Goal: Task Accomplishment & Management: Manage account settings

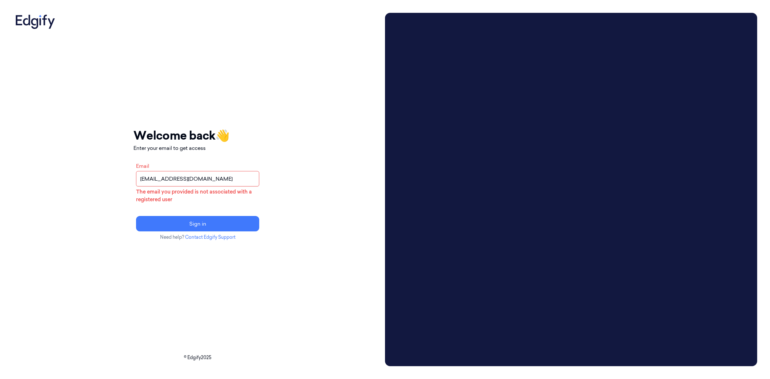
click at [246, 178] on input "fthai@alegion.com" at bounding box center [197, 178] width 123 height 15
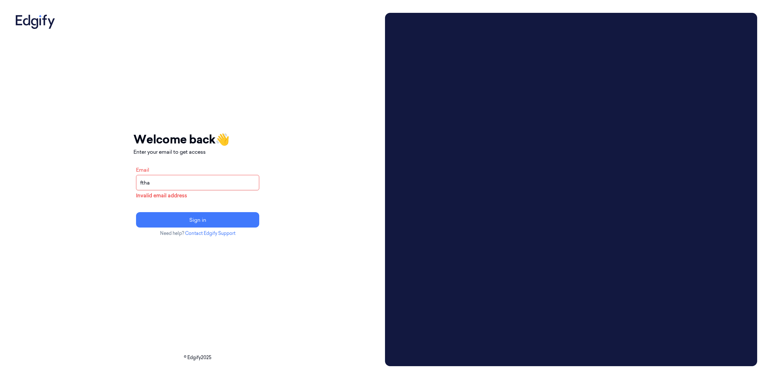
type input "fthai@sanctifai.com"
click at [232, 215] on button "Sign in" at bounding box center [197, 219] width 123 height 15
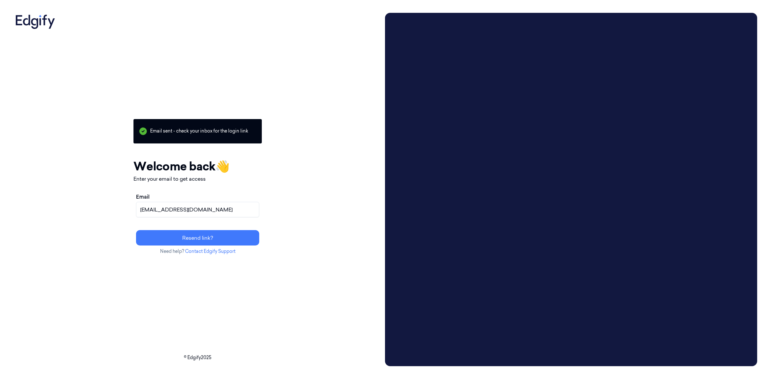
click at [343, 238] on div "Your session expired - please log in again Email sent - check your inbox for th…" at bounding box center [197, 189] width 369 height 353
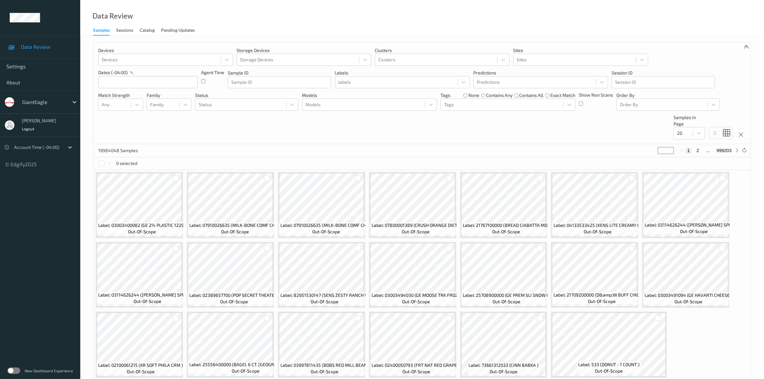
click at [41, 48] on span "Data Review" at bounding box center [47, 47] width 53 height 6
click at [134, 28] on link "Sessions" at bounding box center [127, 30] width 23 height 9
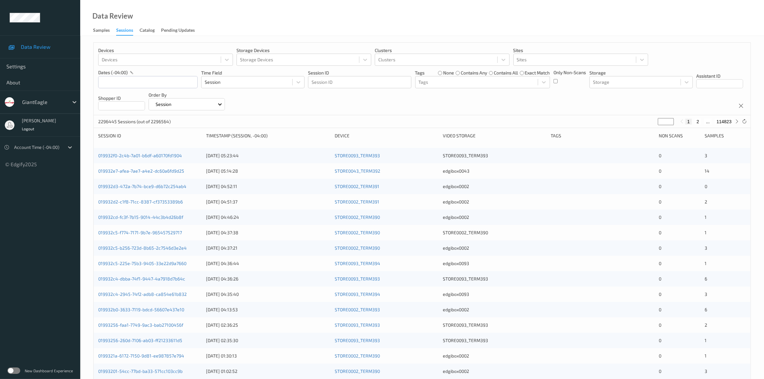
click at [12, 369] on label at bounding box center [13, 370] width 13 height 6
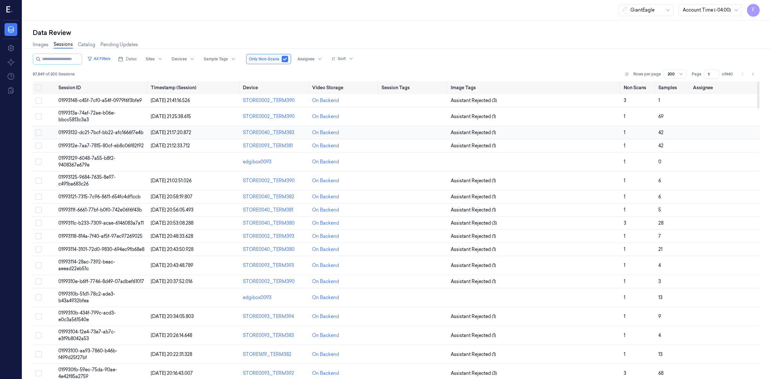
click at [60, 130] on span "01993132-dc21-7bcf-bb22-afc1666f7e4b" at bounding box center [100, 133] width 85 height 6
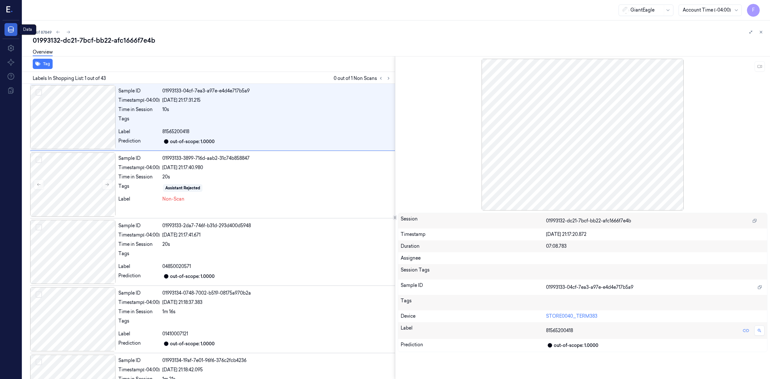
click at [9, 32] on icon at bounding box center [11, 29] width 6 height 6
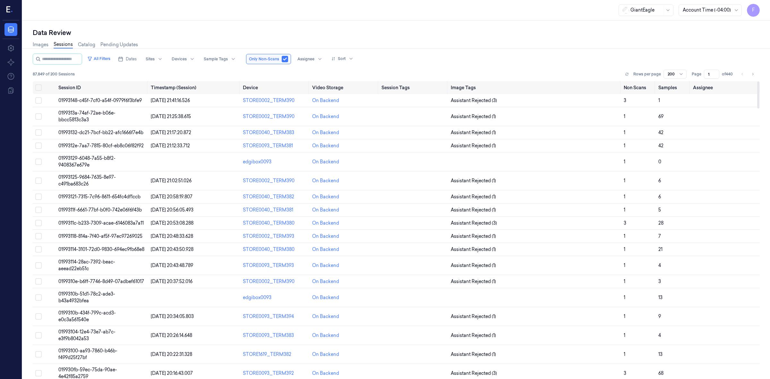
click at [11, 12] on icon at bounding box center [12, 12] width 2 height 2
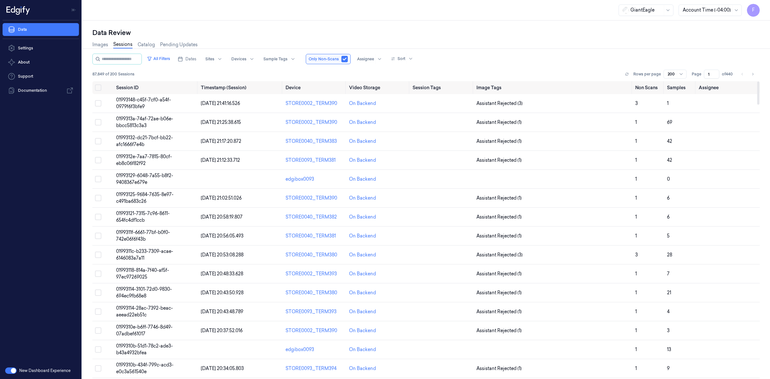
click at [10, 371] on button "button" at bounding box center [11, 370] width 12 height 6
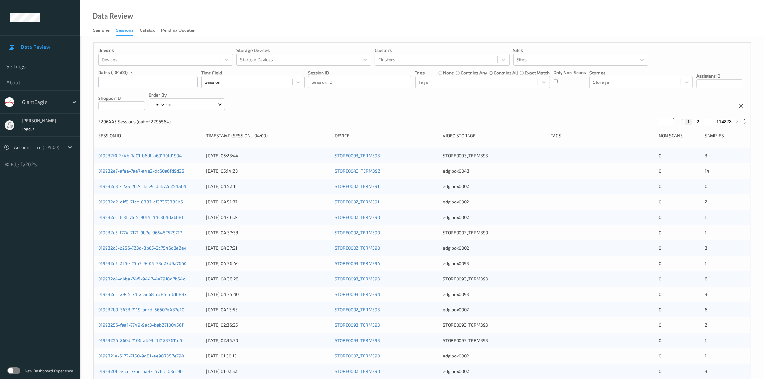
click at [44, 220] on ul "Data Review Settings About GiantEagle Florence Thai Logout Account Time (-04:00…" at bounding box center [40, 189] width 80 height 379
click at [76, 214] on ul "Data Review Settings About GiantEagle Florence Thai Logout Account Time (-04:00…" at bounding box center [40, 189] width 80 height 379
click at [63, 211] on ul "Data Review Settings About GiantEagle Florence Thai Logout Account Time (-04:00…" at bounding box center [40, 189] width 80 height 379
click at [15, 370] on label at bounding box center [13, 370] width 13 height 6
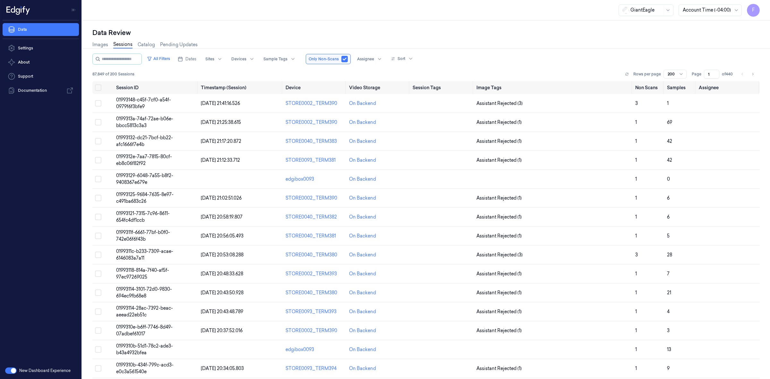
click at [433, 63] on div "All Filters Dates Sites Devices Sample Tags Only Non-Scans Assignee Sort" at bounding box center [425, 59] width 667 height 11
click at [101, 139] on td at bounding box center [102, 141] width 21 height 19
click at [101, 162] on button "Select row" at bounding box center [98, 160] width 6 height 6
click at [97, 178] on div "Data Review Images Sessions Catalog Pending Updates All Filters Dates Sites Dev…" at bounding box center [426, 200] width 688 height 358
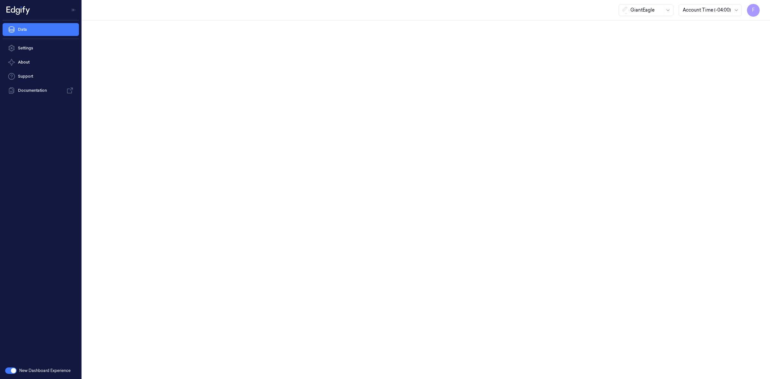
click at [98, 201] on div at bounding box center [426, 200] width 688 height 358
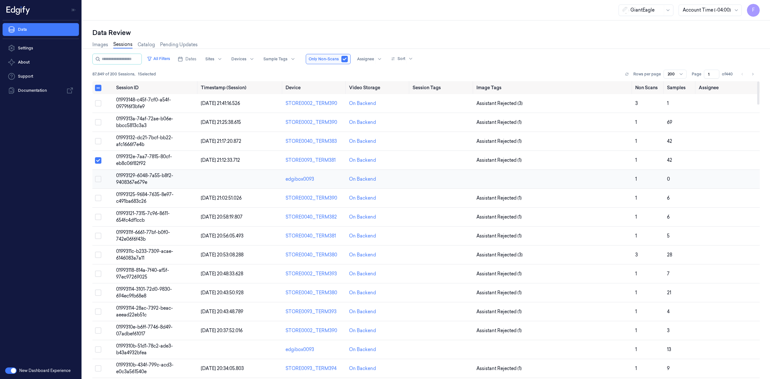
click at [97, 180] on button "Select row" at bounding box center [98, 179] width 6 height 6
click at [99, 198] on button "Select row" at bounding box center [98, 198] width 6 height 6
click at [98, 161] on button "Select row" at bounding box center [98, 160] width 6 height 6
click at [99, 180] on button "Select row" at bounding box center [98, 179] width 6 height 6
click at [96, 201] on button "Select row" at bounding box center [98, 198] width 6 height 6
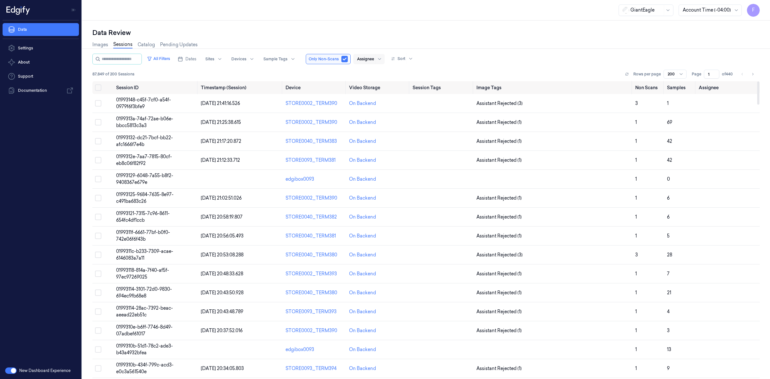
click at [373, 58] on div at bounding box center [365, 59] width 17 height 6
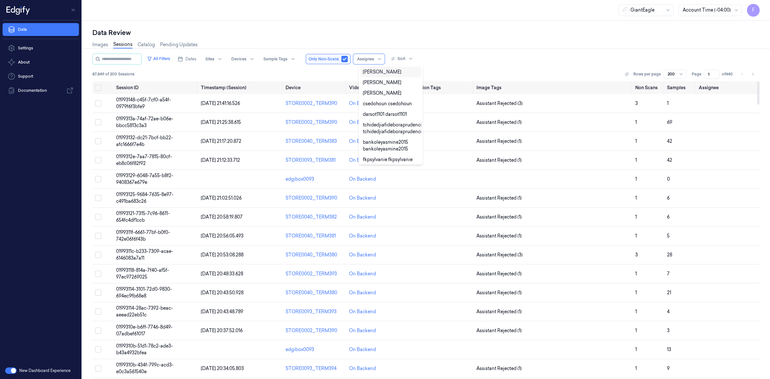
click at [527, 36] on div "Data Review" at bounding box center [425, 32] width 667 height 9
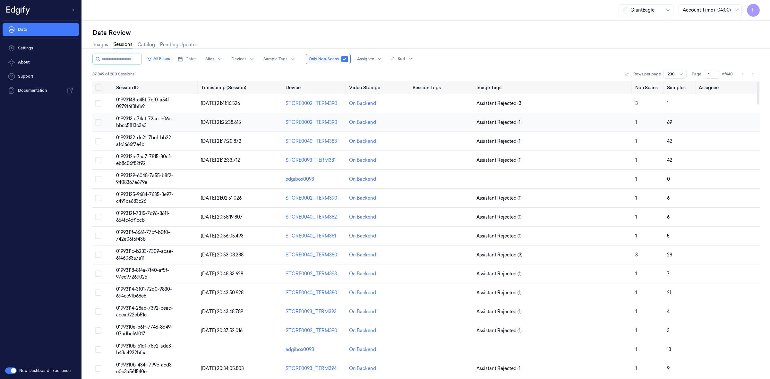
drag, startPoint x: 139, startPoint y: 121, endPoint x: 164, endPoint y: 122, distance: 25.0
click at [139, 121] on td "0199313a-74af-72ae-b06e-bbcc5813c3a3" at bounding box center [156, 122] width 85 height 19
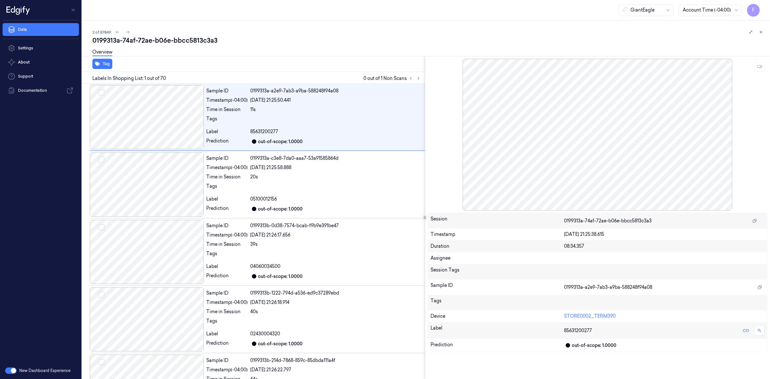
click at [288, 47] on div "Overview" at bounding box center [428, 53] width 672 height 16
click at [762, 34] on icon at bounding box center [760, 32] width 4 height 4
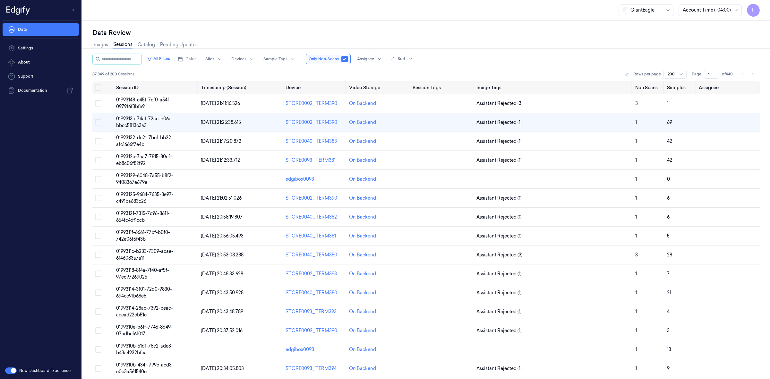
click at [23, 346] on div "Data Settings About Support Documentation" at bounding box center [40, 192] width 81 height 342
click at [53, 143] on div "Data Settings About Support Documentation" at bounding box center [40, 192] width 81 height 342
click at [192, 22] on div "Data Review Images Sessions Catalog Pending Updates All Filters Dates Sites Dev…" at bounding box center [426, 200] width 688 height 358
click at [441, 18] on div "GiantEagle Account Time (-04:00) F" at bounding box center [426, 10] width 688 height 21
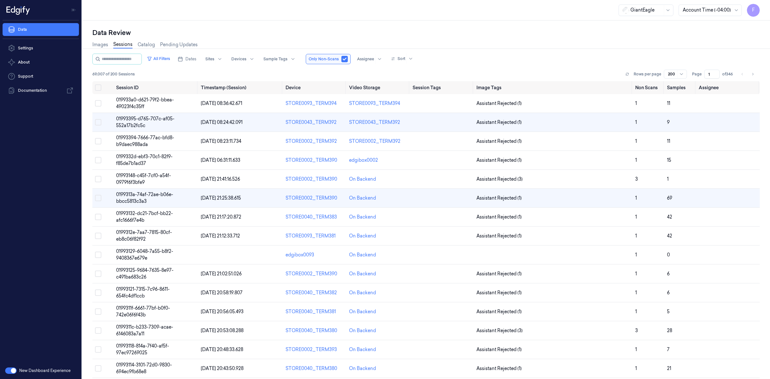
click at [749, 10] on span "F" at bounding box center [753, 10] width 13 height 13
drag, startPoint x: 28, startPoint y: 145, endPoint x: 14, endPoint y: 154, distance: 17.2
click at [28, 145] on div "Data Settings About Support Documentation" at bounding box center [40, 192] width 81 height 342
click at [383, 23] on div "Data Review Images Sessions Catalog Pending Updates All Filters Dates Sites Dev…" at bounding box center [426, 200] width 688 height 358
click at [374, 59] on div at bounding box center [365, 59] width 17 height 6
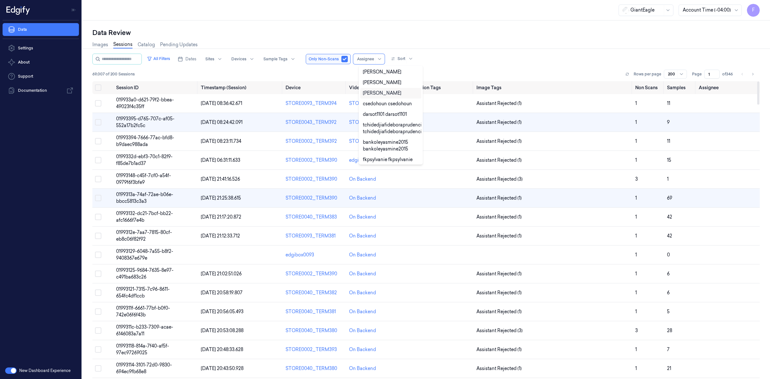
scroll to position [32, 0]
click at [480, 52] on div "Images Sessions Catalog Pending Updates" at bounding box center [425, 45] width 667 height 16
